Goal: Task Accomplishment & Management: Manage account settings

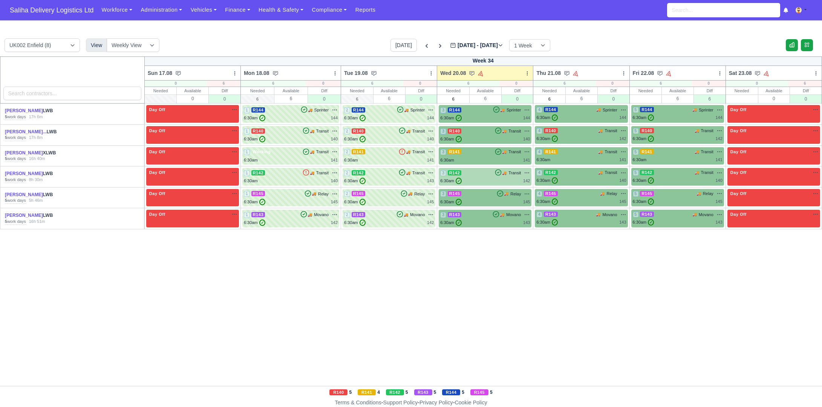
click at [491, 176] on div "3 R142 🚚 Transit" at bounding box center [485, 173] width 90 height 7
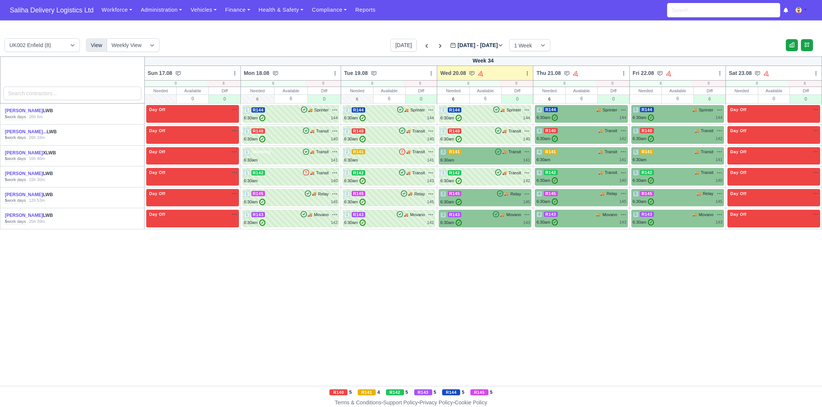
click at [480, 177] on div "3 R142 🚚 Transit" at bounding box center [485, 177] width 90 height 15
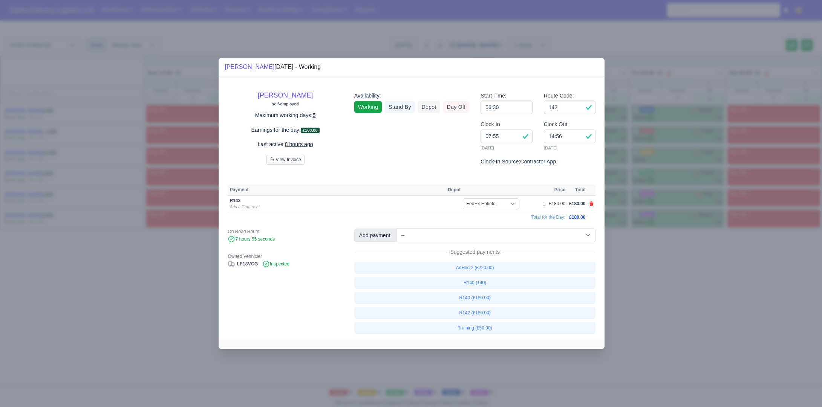
drag, startPoint x: 642, startPoint y: 290, endPoint x: 397, endPoint y: 45, distance: 347.1
click at [641, 289] on div at bounding box center [411, 203] width 822 height 407
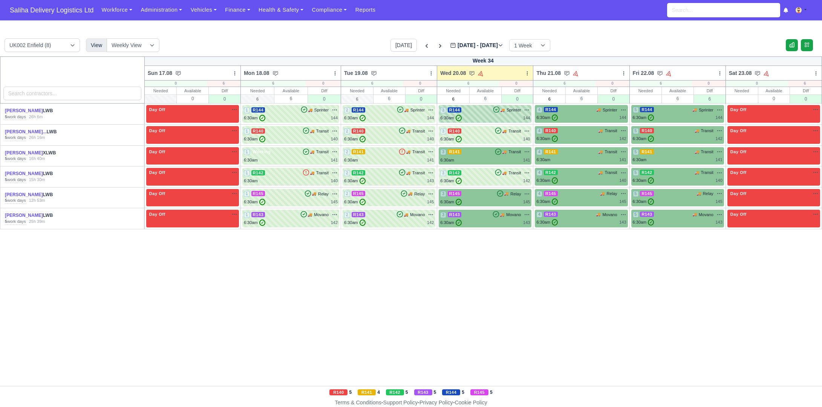
click at [483, 117] on div "6:30am ✓ 144" at bounding box center [485, 118] width 90 height 6
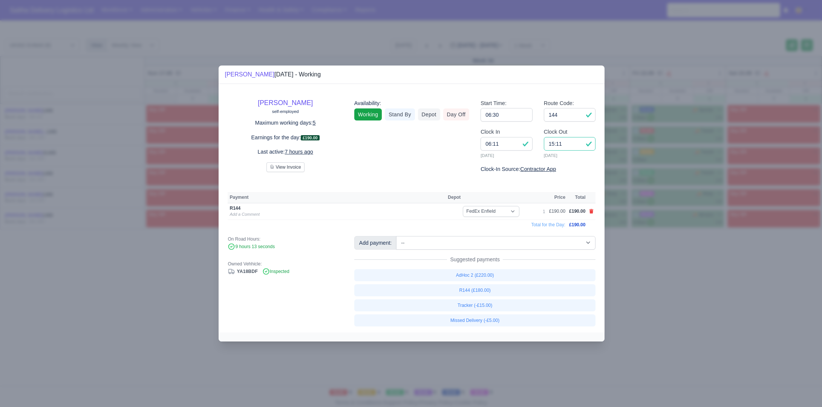
click at [568, 145] on input "15:11" at bounding box center [570, 144] width 52 height 14
type input "15:00"
click at [593, 209] on td at bounding box center [591, 211] width 8 height 17
click at [593, 210] on icon at bounding box center [591, 211] width 4 height 5
select select
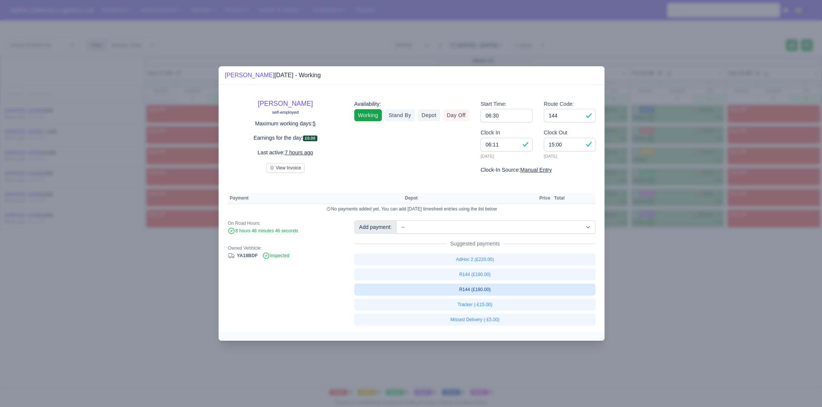
click at [480, 293] on link "R144 (£180.00)" at bounding box center [474, 290] width 241 height 12
select select "1"
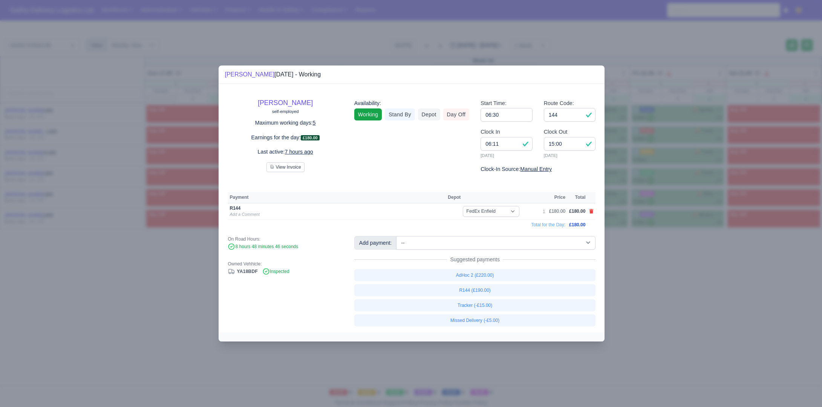
drag, startPoint x: 676, startPoint y: 301, endPoint x: 610, endPoint y: 247, distance: 84.8
click at [676, 301] on div at bounding box center [411, 203] width 822 height 407
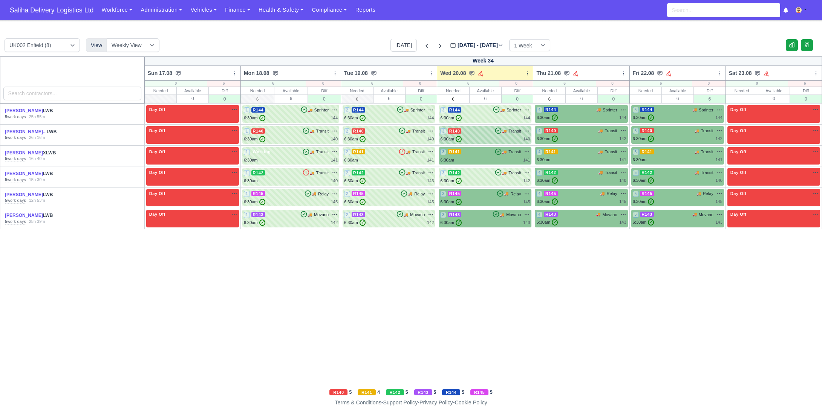
click at [486, 134] on div "3 R140 🚚 Transit" at bounding box center [485, 131] width 90 height 7
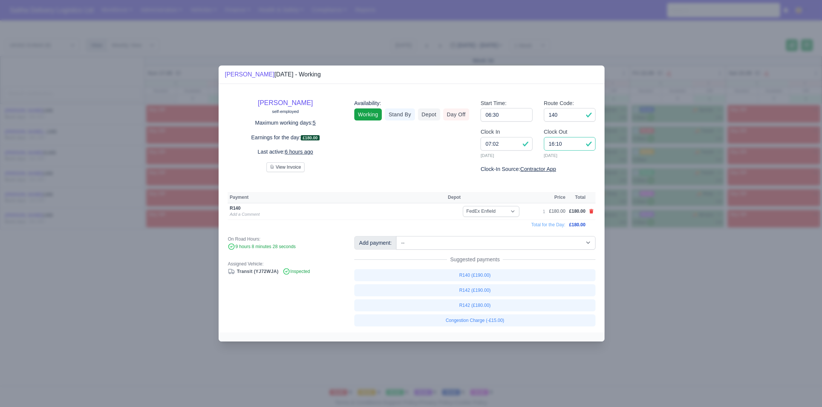
drag, startPoint x: 567, startPoint y: 144, endPoint x: 520, endPoint y: 142, distance: 47.1
click at [520, 142] on div "Clock In 07:02 20/08/2025 Clock Out 16:10 20/08/2025" at bounding box center [538, 146] width 126 height 37
type input "15:25"
drag, startPoint x: 637, startPoint y: 273, endPoint x: 325, endPoint y: 68, distance: 373.7
click at [629, 267] on div at bounding box center [411, 203] width 822 height 407
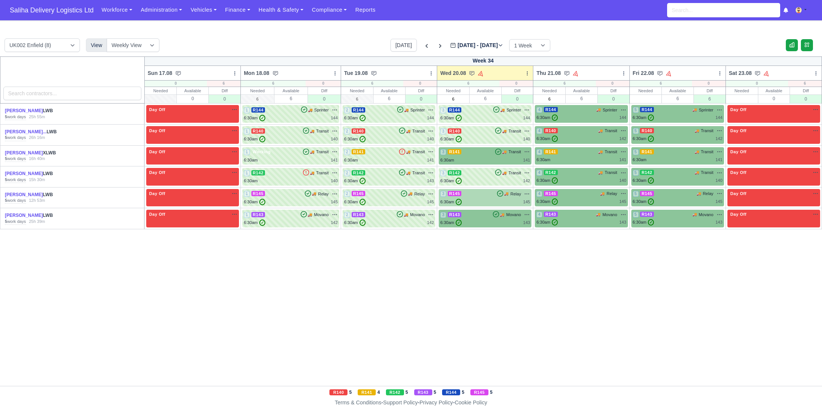
click at [485, 200] on div "6:30am ✓ 145" at bounding box center [485, 202] width 90 height 6
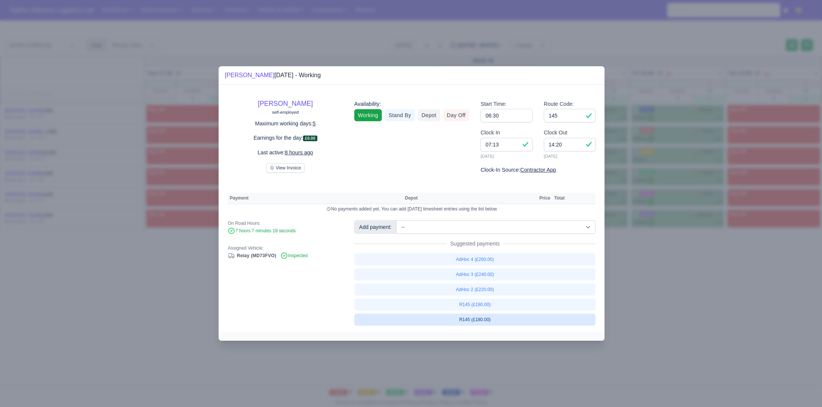
click at [477, 322] on link "R145 (£180.00)" at bounding box center [474, 320] width 241 height 12
select select "1"
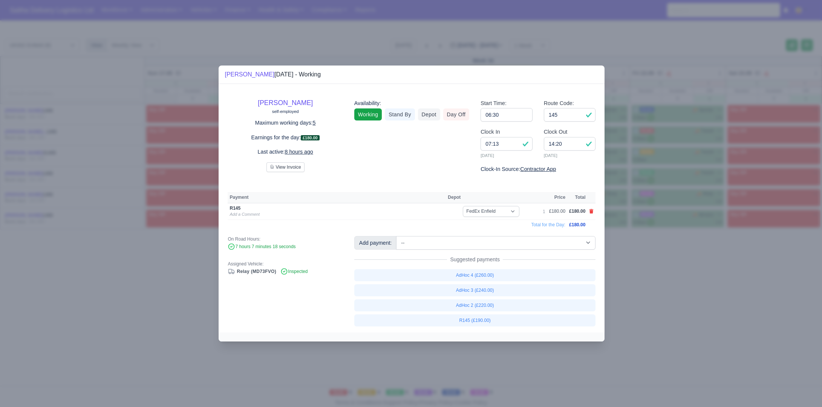
drag, startPoint x: 678, startPoint y: 302, endPoint x: 610, endPoint y: 269, distance: 75.3
click at [677, 301] on div at bounding box center [411, 203] width 822 height 407
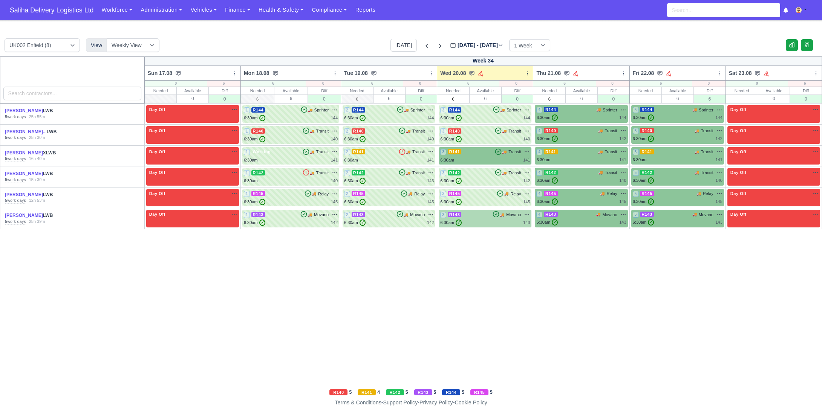
click at [474, 224] on div "6:30am ✓ 143" at bounding box center [485, 223] width 90 height 6
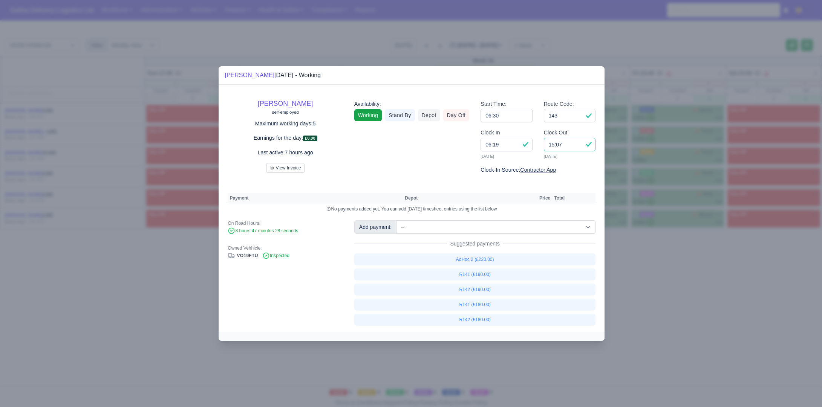
drag, startPoint x: 571, startPoint y: 148, endPoint x: 543, endPoint y: 144, distance: 27.8
click at [544, 144] on div "Clock Out 15:07 20/08/2025" at bounding box center [570, 143] width 52 height 31
type input "15:50"
click at [564, 116] on input "143" at bounding box center [570, 116] width 52 height 14
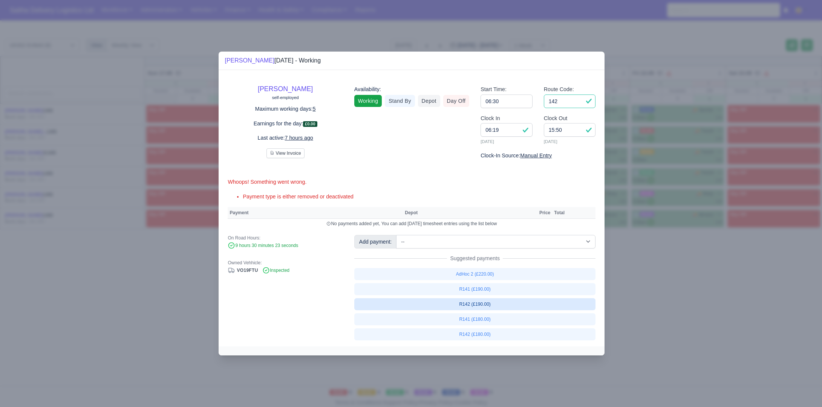
type input "142"
click at [481, 306] on link "R142 (£190.00)" at bounding box center [474, 304] width 241 height 12
select select "1"
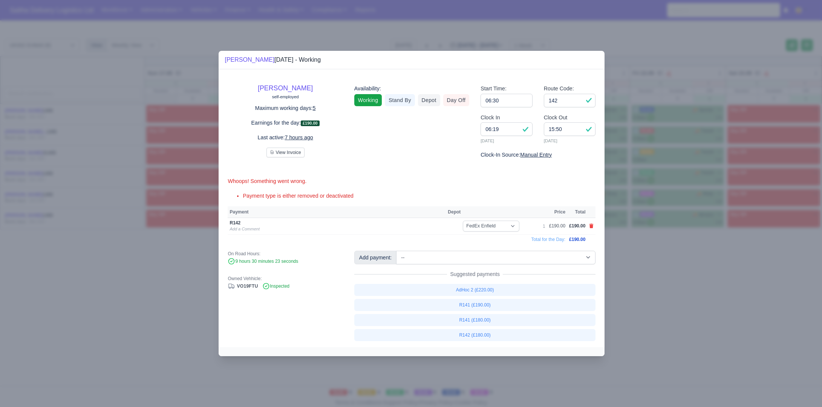
drag, startPoint x: 636, startPoint y: 301, endPoint x: 602, endPoint y: 268, distance: 47.7
click at [636, 301] on div at bounding box center [411, 203] width 822 height 407
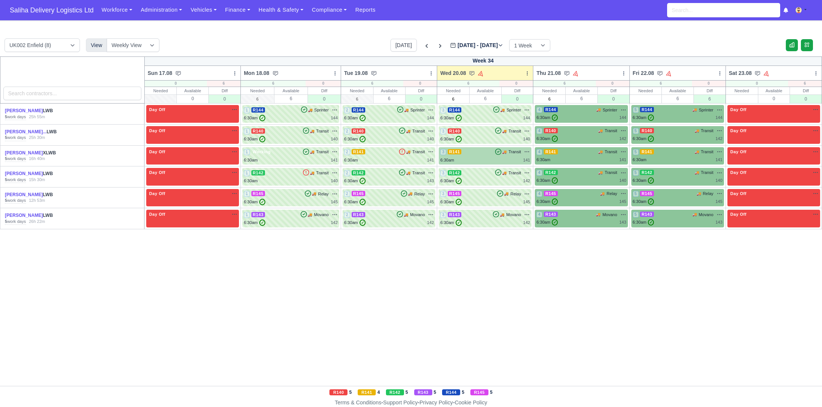
click at [483, 159] on div "6:30am 141" at bounding box center [485, 160] width 90 height 6
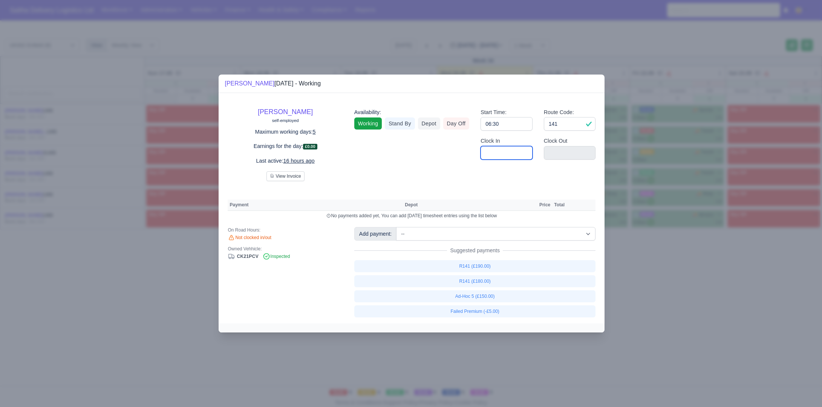
drag, startPoint x: 504, startPoint y: 151, endPoint x: 512, endPoint y: 160, distance: 11.7
click at [504, 152] on input "Clock In" at bounding box center [506, 153] width 52 height 14
type input "06:30"
click at [565, 151] on input "Clock Out" at bounding box center [570, 153] width 52 height 14
type input "15:30"
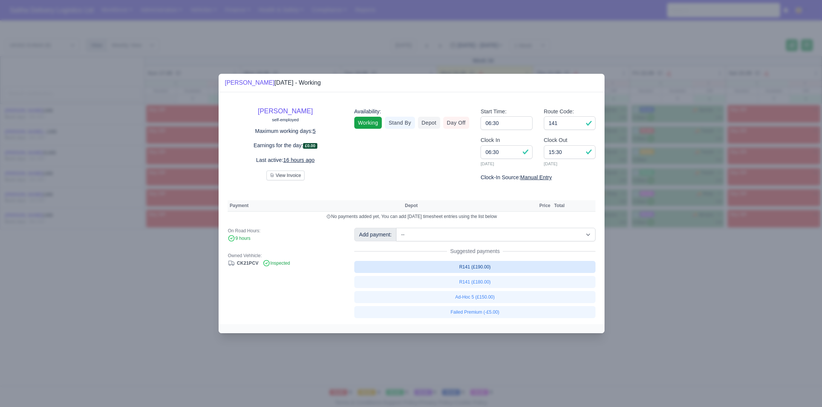
click at [479, 268] on link "R141 (£190.00)" at bounding box center [474, 267] width 241 height 12
select select "1"
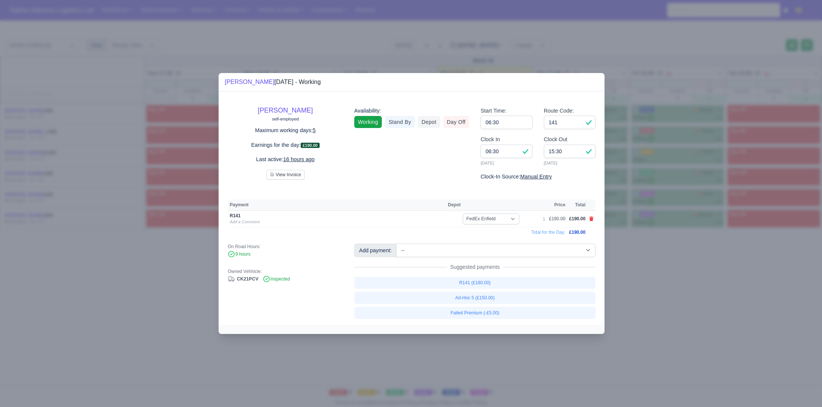
drag, startPoint x: 701, startPoint y: 283, endPoint x: 564, endPoint y: 214, distance: 153.3
click at [700, 283] on div at bounding box center [411, 203] width 822 height 407
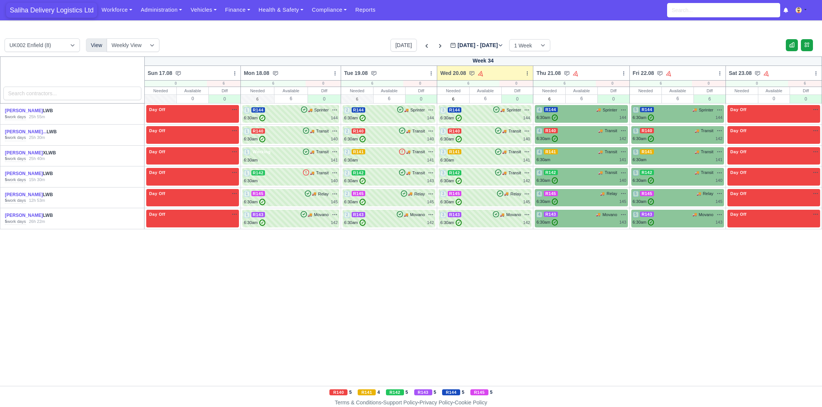
click at [57, 8] on span "Saliha Delivery Logistics Ltd" at bounding box center [51, 10] width 91 height 15
